Goal: Find specific page/section: Find specific page/section

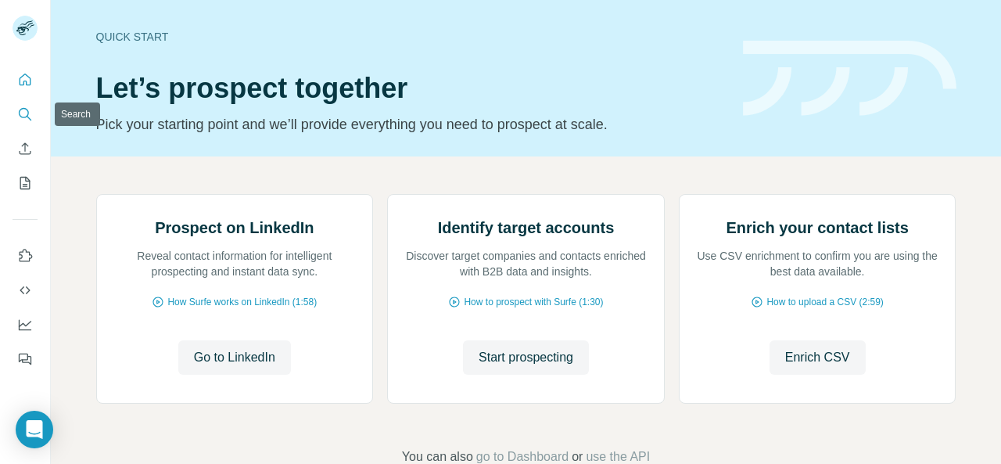
click at [23, 115] on icon "Search" at bounding box center [25, 114] width 16 height 16
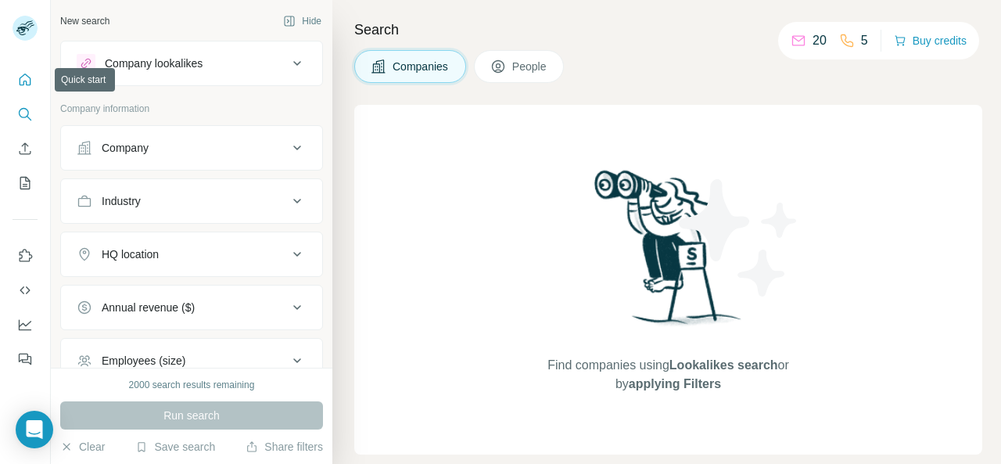
click at [30, 70] on button "Quick start" at bounding box center [25, 80] width 25 height 28
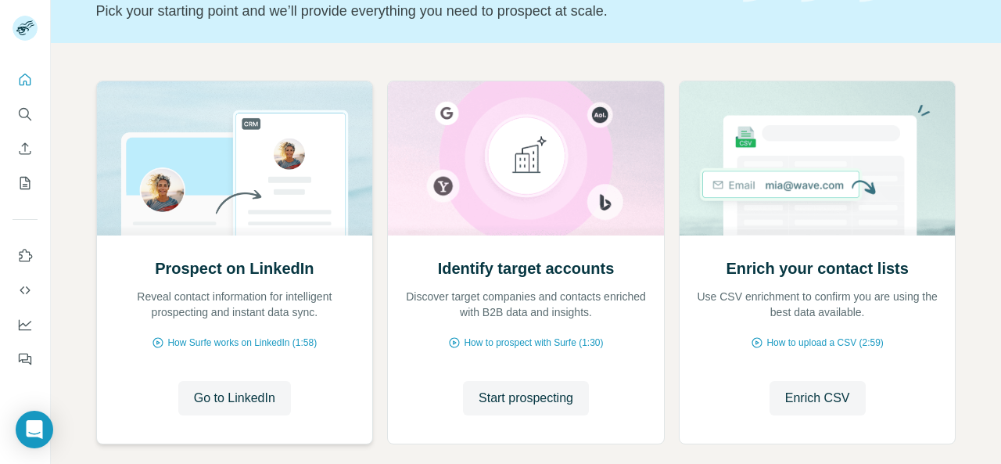
scroll to position [120, 0]
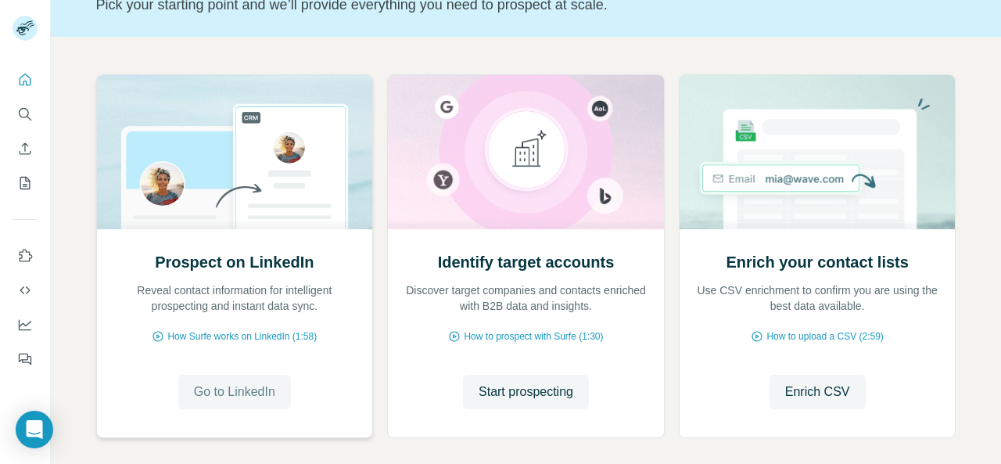
click at [219, 381] on button "Go to LinkedIn" at bounding box center [234, 391] width 113 height 34
click at [25, 254] on icon "Use Surfe on LinkedIn" at bounding box center [25, 256] width 16 height 16
